Goal: Find specific page/section: Find specific page/section

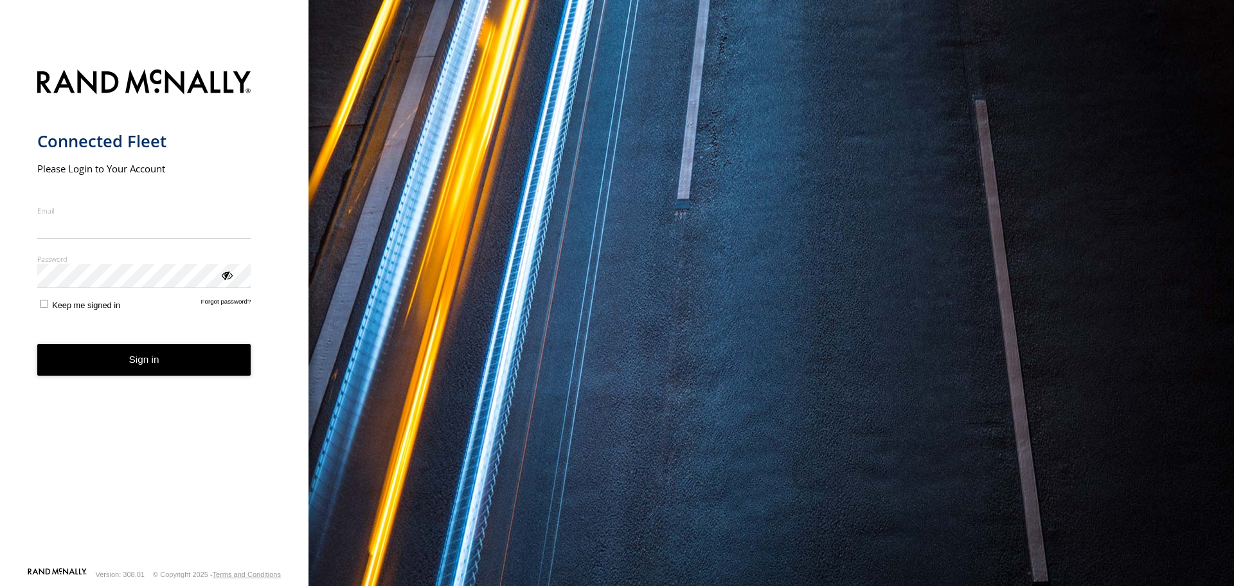
type input "**********"
click at [172, 363] on button "Sign in" at bounding box center [144, 359] width 214 height 31
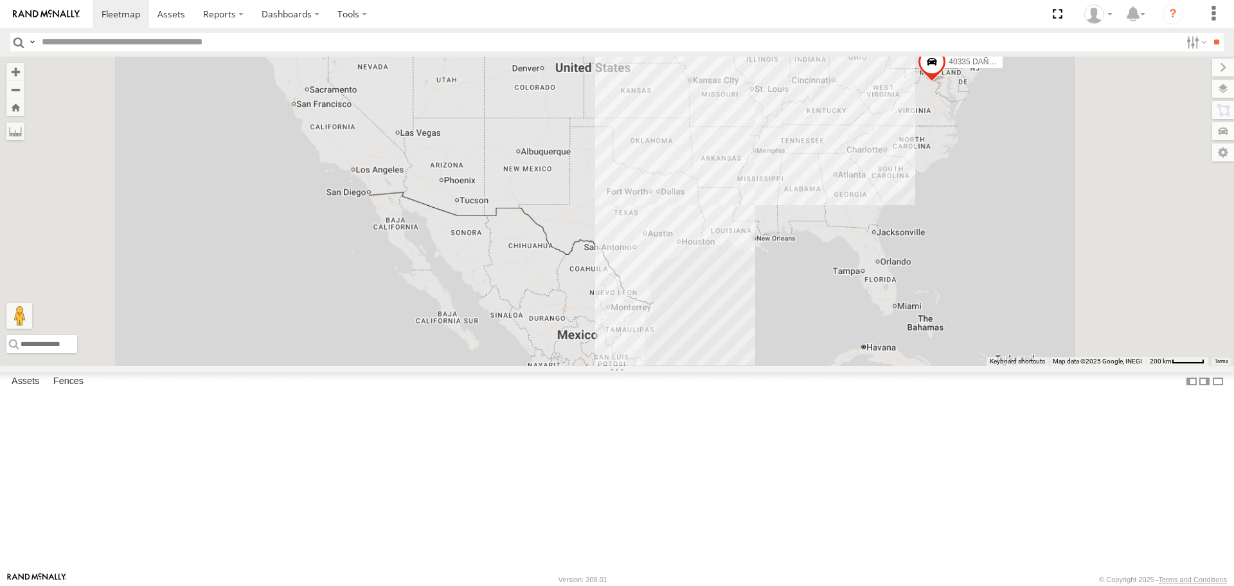
click at [98, 46] on input "text" at bounding box center [609, 42] width 1144 height 19
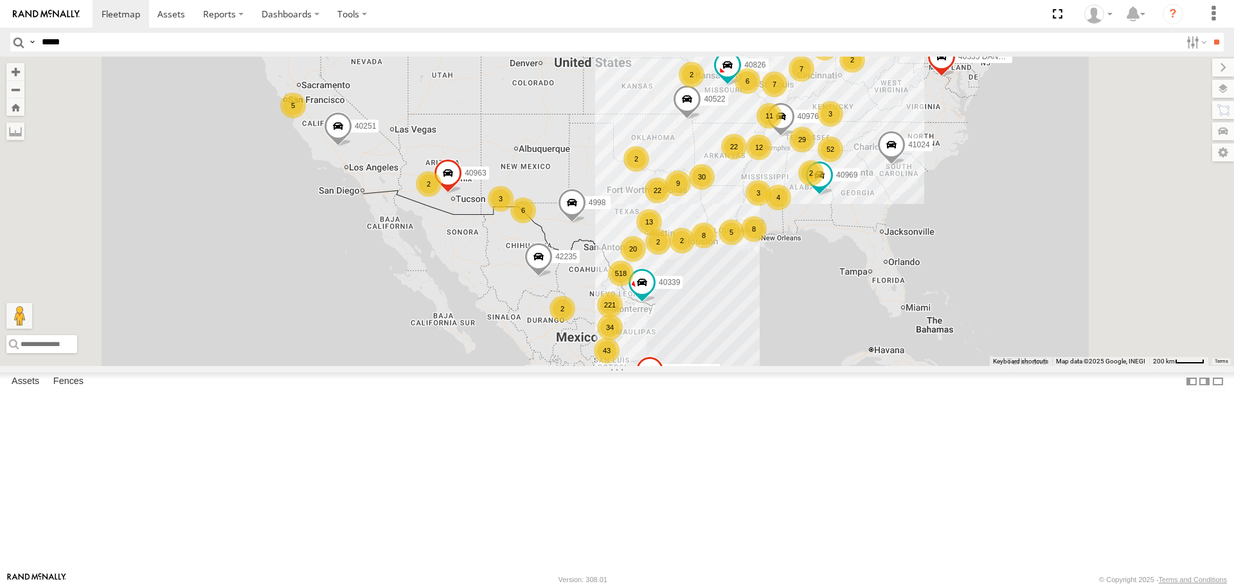
type input "*****"
click at [1209, 33] on input "**" at bounding box center [1216, 42] width 15 height 19
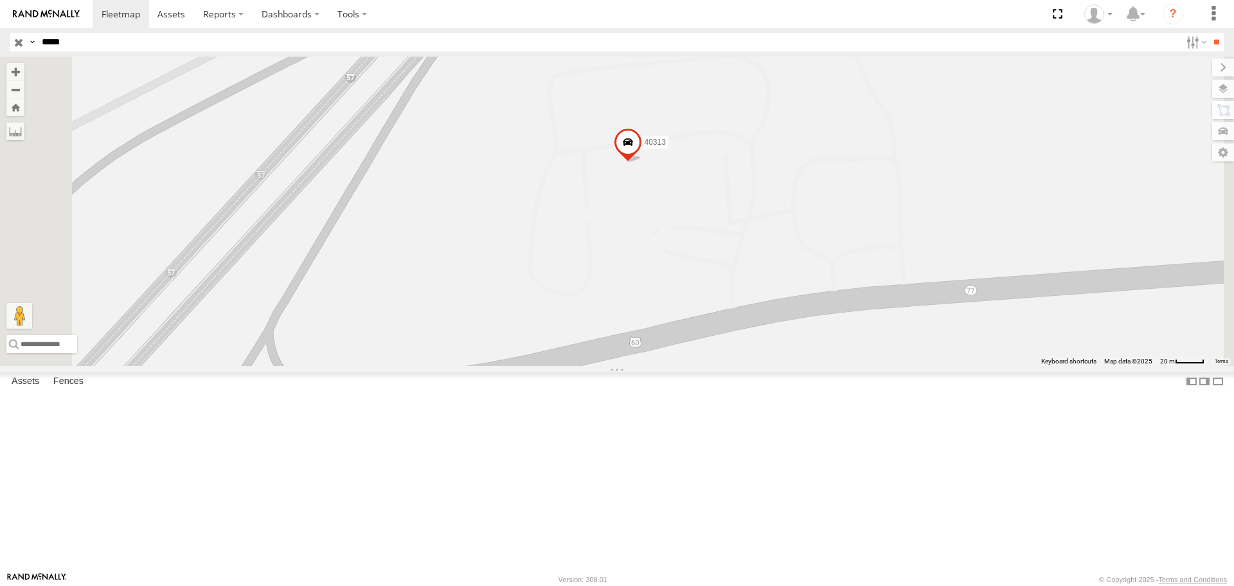
click at [642, 163] on span at bounding box center [628, 146] width 28 height 35
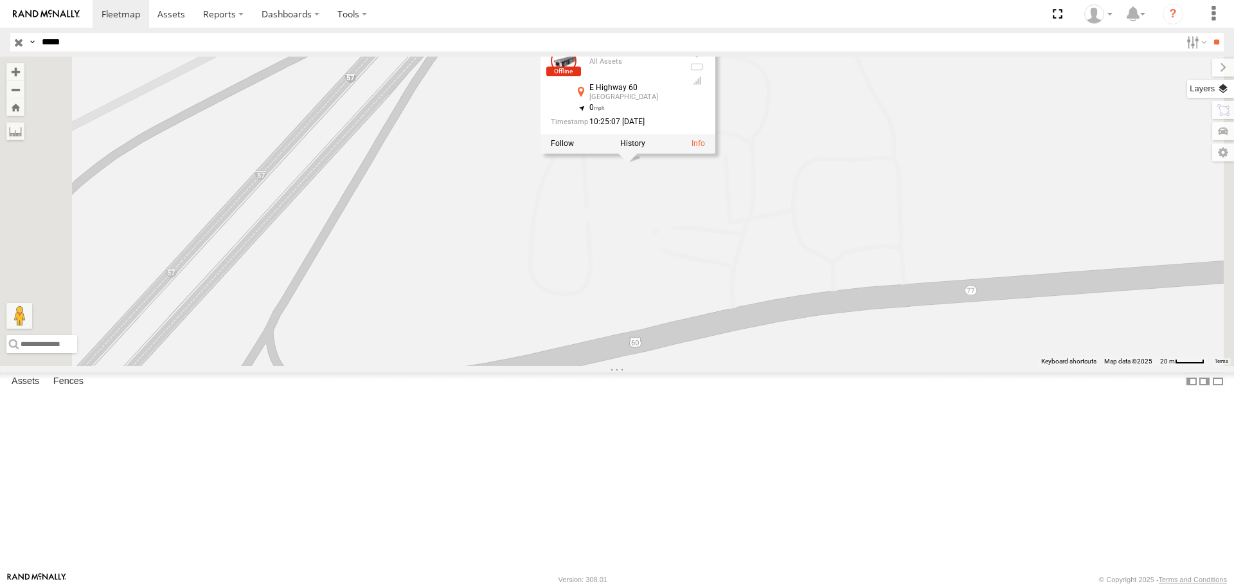
click at [1217, 89] on label at bounding box center [1210, 89] width 47 height 18
click at [0, 0] on span "Basemaps" at bounding box center [0, 0] width 0 height 0
click at [0, 0] on span "Satellite + Roadmap" at bounding box center [0, 0] width 0 height 0
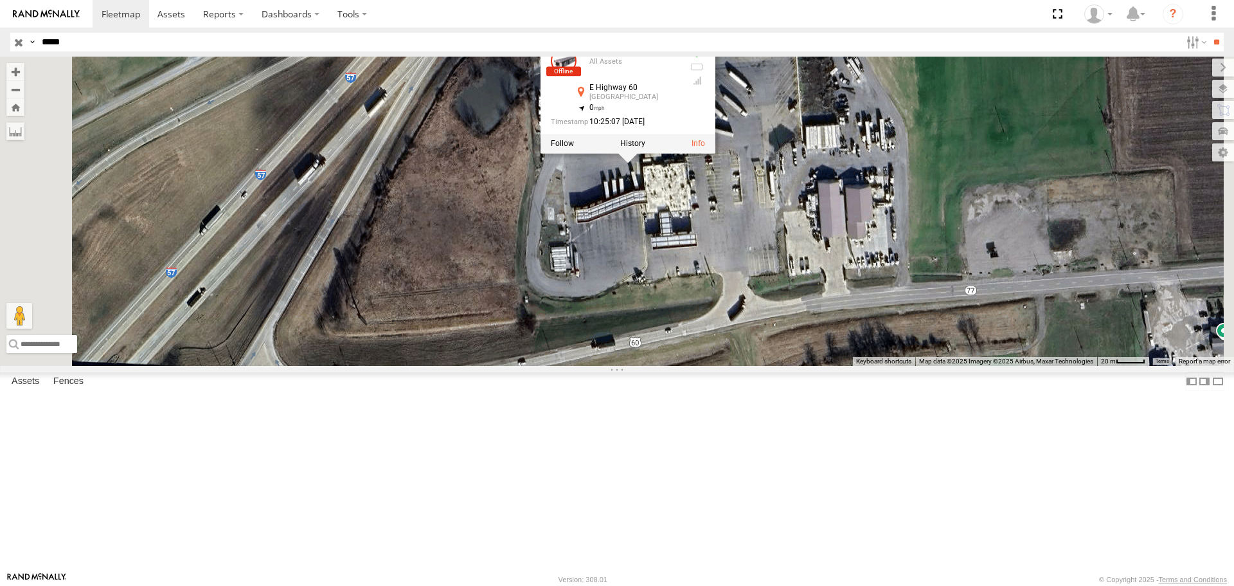
drag, startPoint x: 886, startPoint y: 237, endPoint x: 894, endPoint y: 266, distance: 30.6
click at [886, 236] on div "40313 40313 All [GEOGRAPHIC_DATA] 36.92238 , -89.31421 0 10:25:07 [DATE]" at bounding box center [617, 211] width 1234 height 309
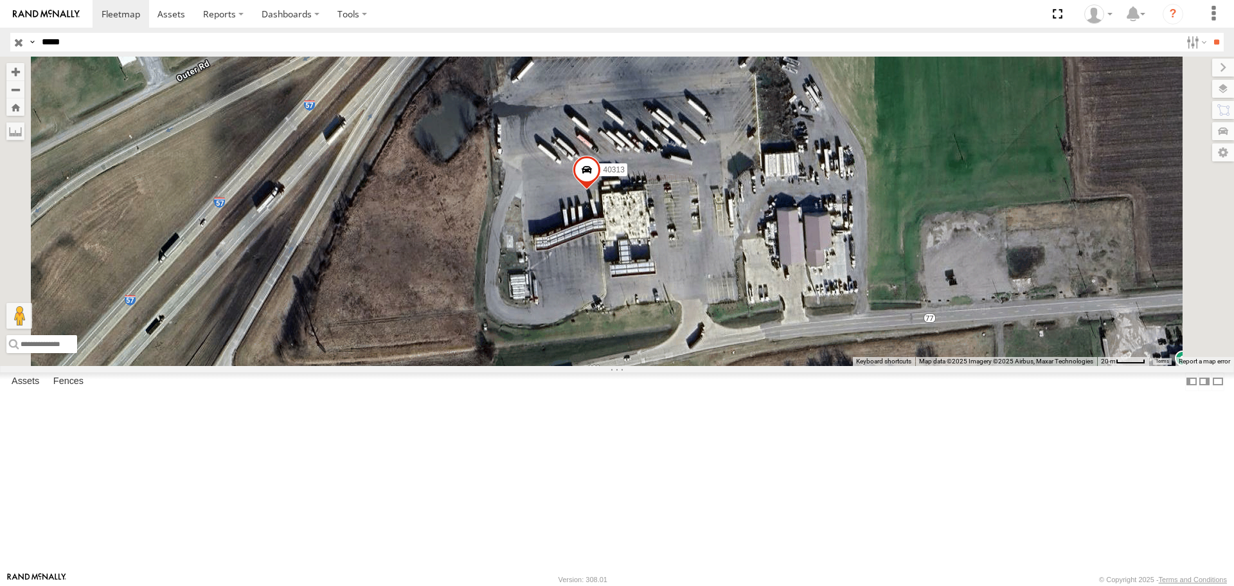
drag, startPoint x: 842, startPoint y: 272, endPoint x: 795, endPoint y: 302, distance: 55.8
click at [795, 302] on div "40313" at bounding box center [617, 211] width 1234 height 309
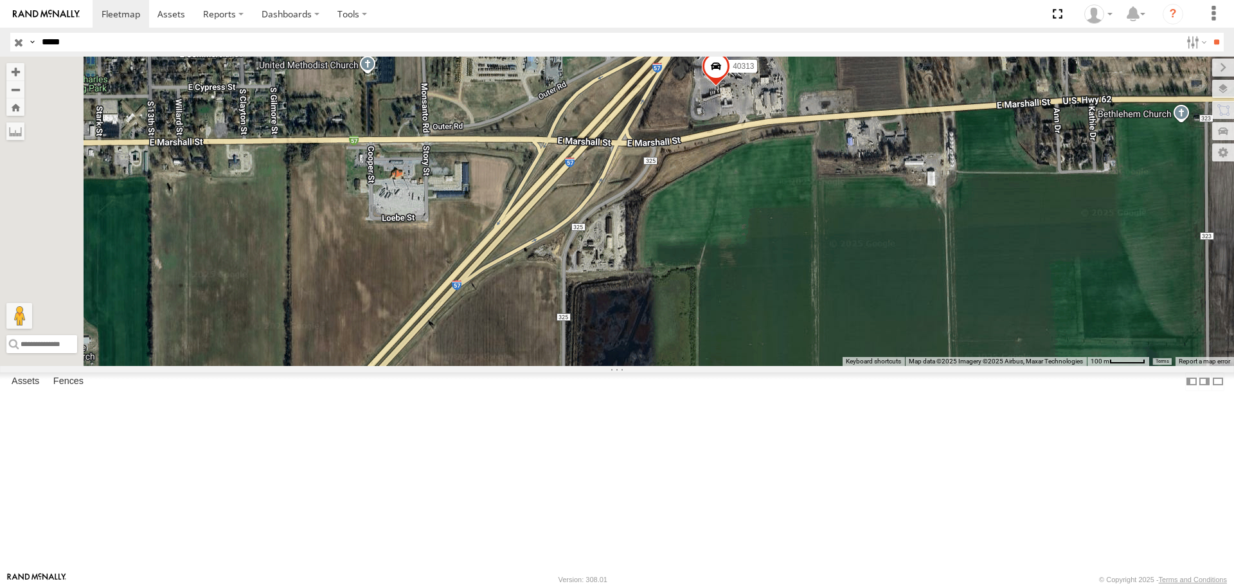
drag, startPoint x: 791, startPoint y: 381, endPoint x: 878, endPoint y: 231, distance: 172.9
click at [878, 231] on div "40313" at bounding box center [617, 211] width 1234 height 309
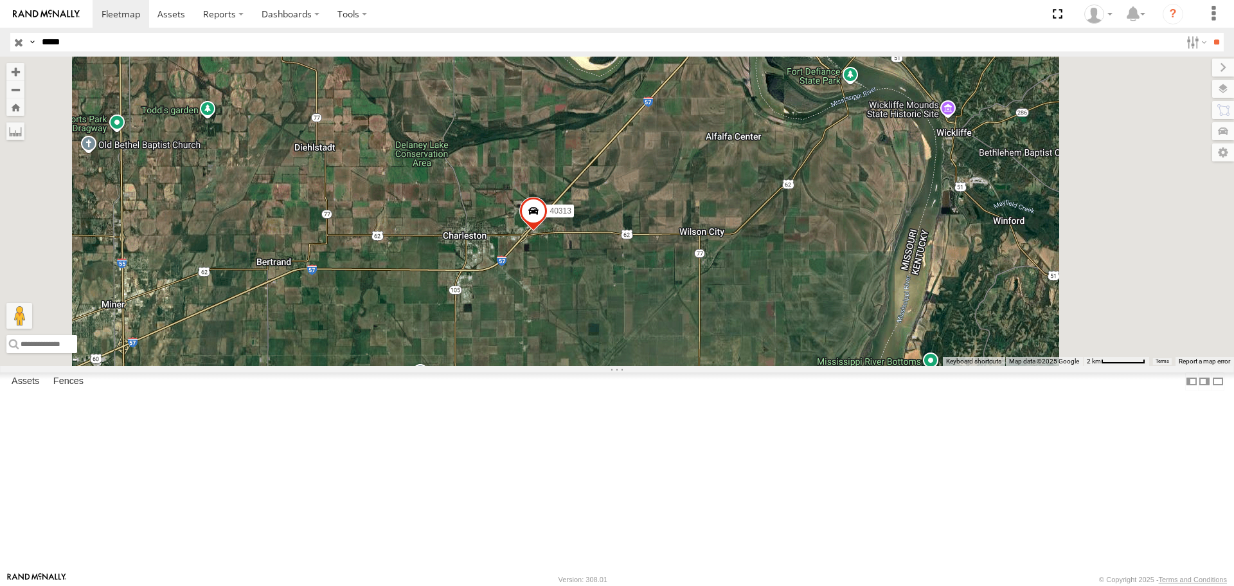
drag, startPoint x: 829, startPoint y: 285, endPoint x: 755, endPoint y: 346, distance: 95.5
click at [755, 346] on div "40313" at bounding box center [617, 211] width 1234 height 309
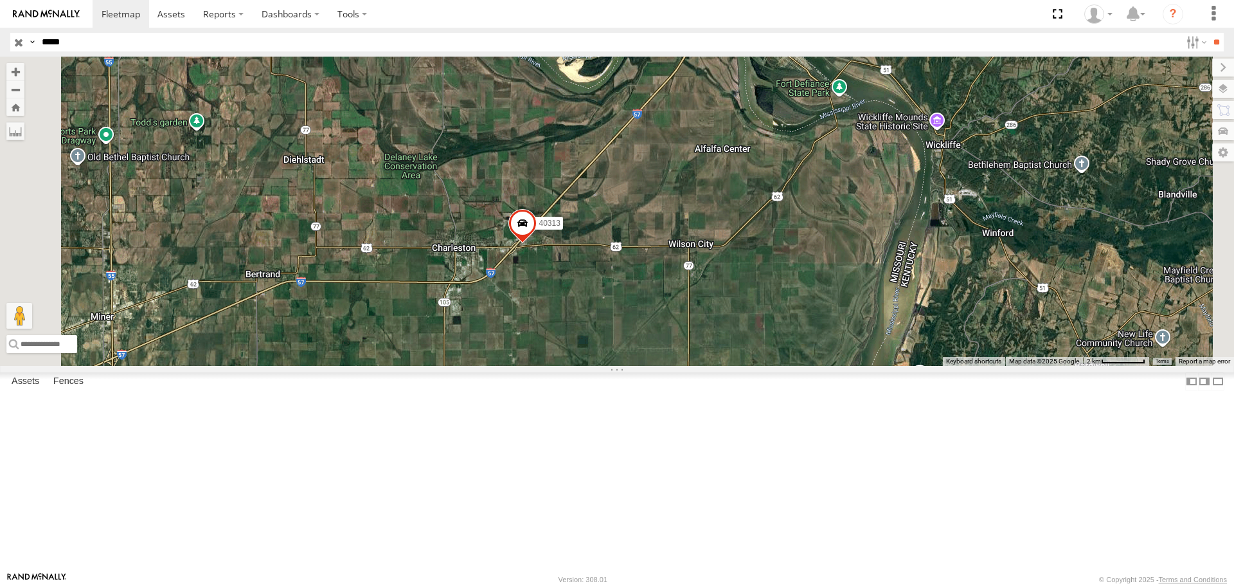
click at [537, 244] on span at bounding box center [522, 227] width 28 height 35
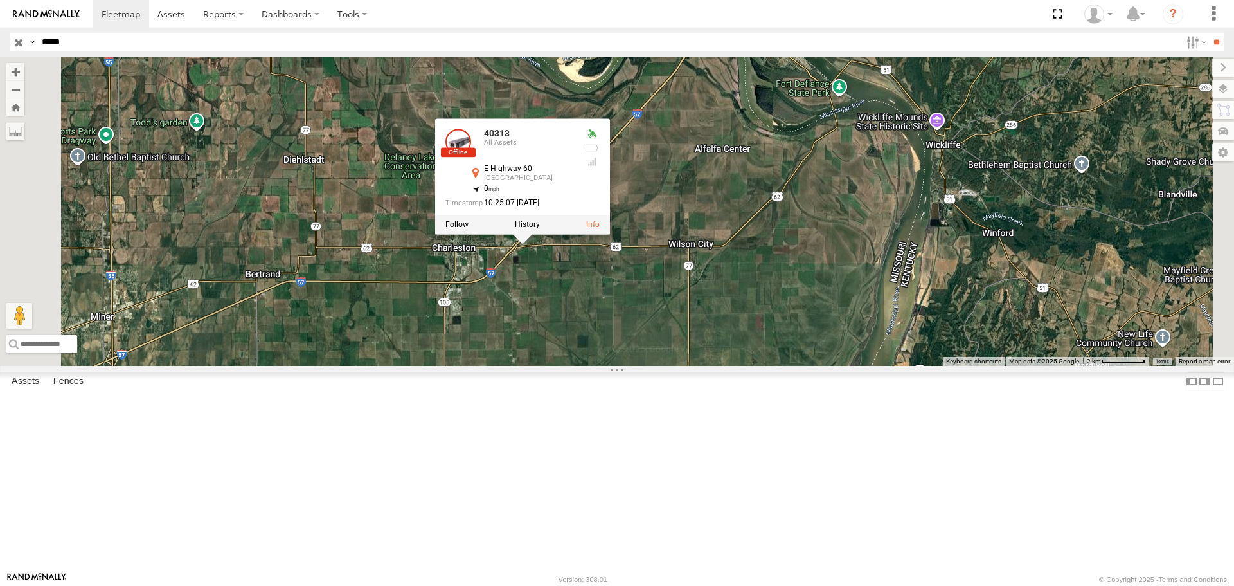
click at [843, 314] on div "40313 40313 All [GEOGRAPHIC_DATA] 36.92238 , -89.31421 0 10:25:07 [DATE]" at bounding box center [617, 211] width 1234 height 309
